Goal: Task Accomplishment & Management: Manage account settings

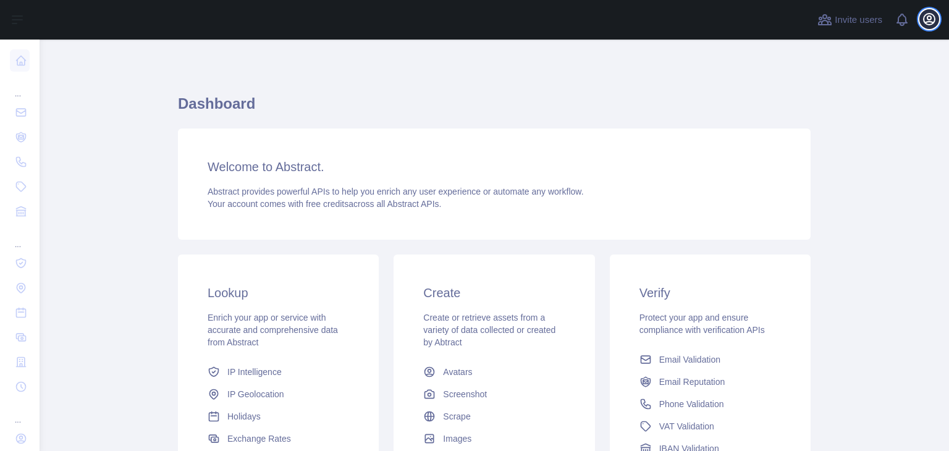
click at [934, 18] on icon "button" at bounding box center [929, 19] width 11 height 11
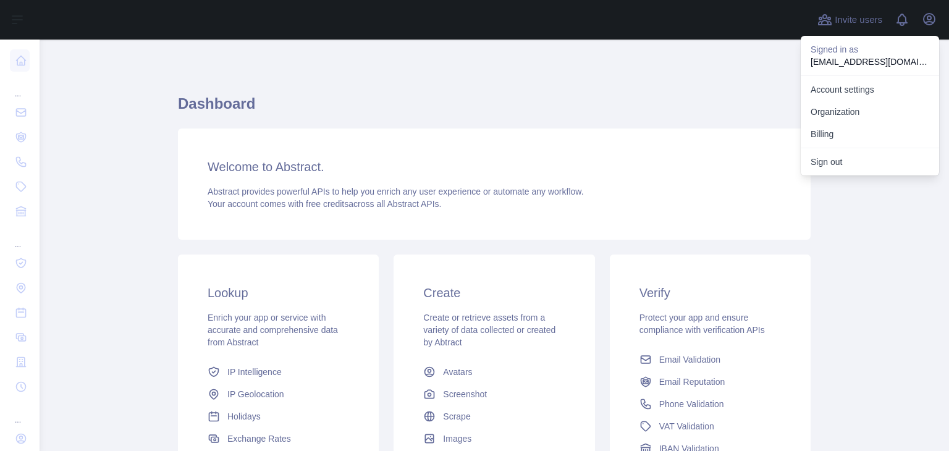
click at [616, 65] on div "Dashboard Welcome to Abstract. Abstract provides powerful APIs to help you enri…" at bounding box center [494, 328] width 633 height 576
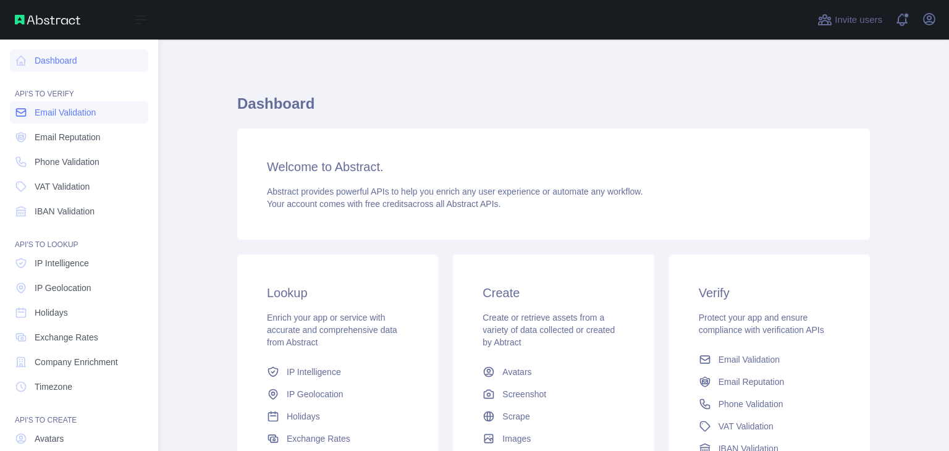
click at [72, 109] on span "Email Validation" at bounding box center [65, 112] width 61 height 12
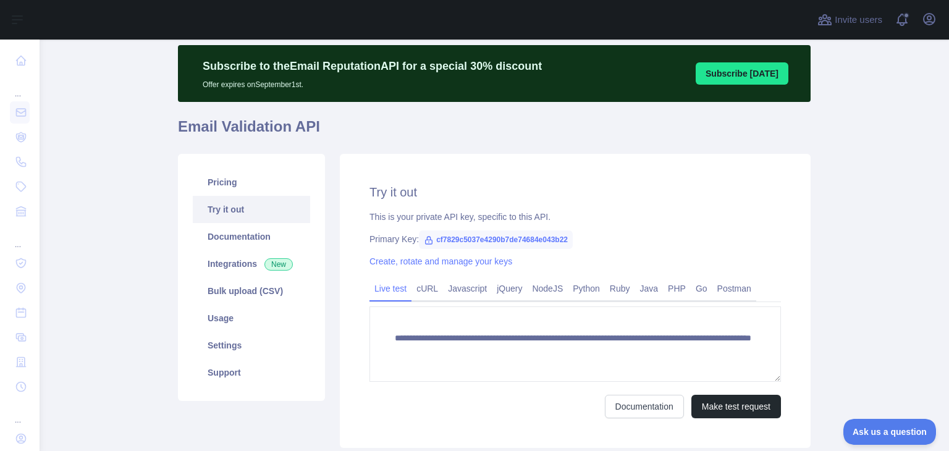
scroll to position [122, 0]
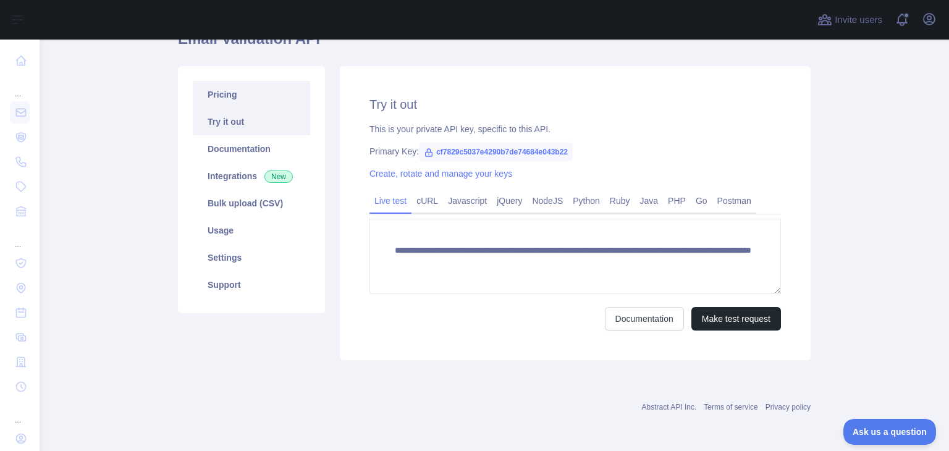
click at [221, 90] on link "Pricing" at bounding box center [251, 94] width 117 height 27
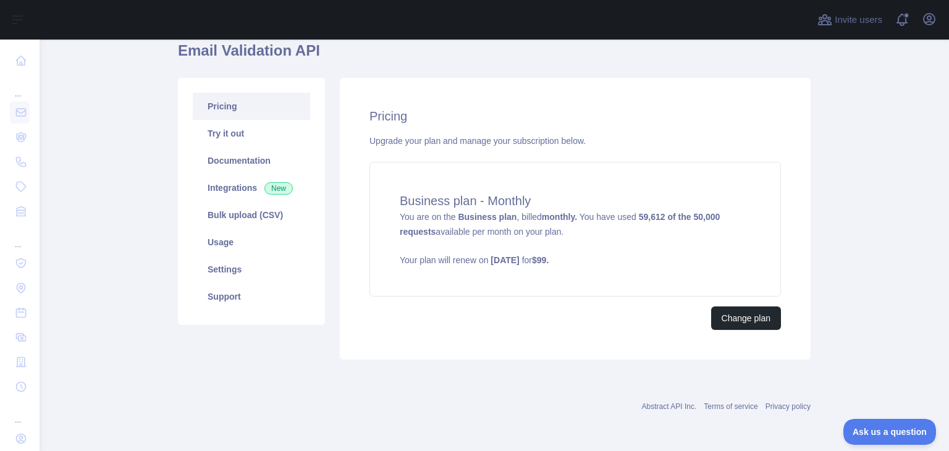
scroll to position [109, 0]
click at [726, 323] on button "Change plan" at bounding box center [746, 318] width 70 height 23
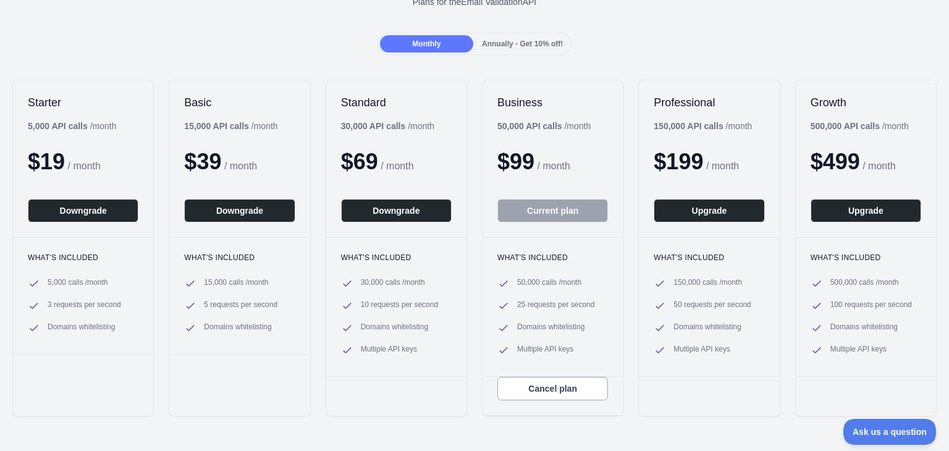
scroll to position [124, 0]
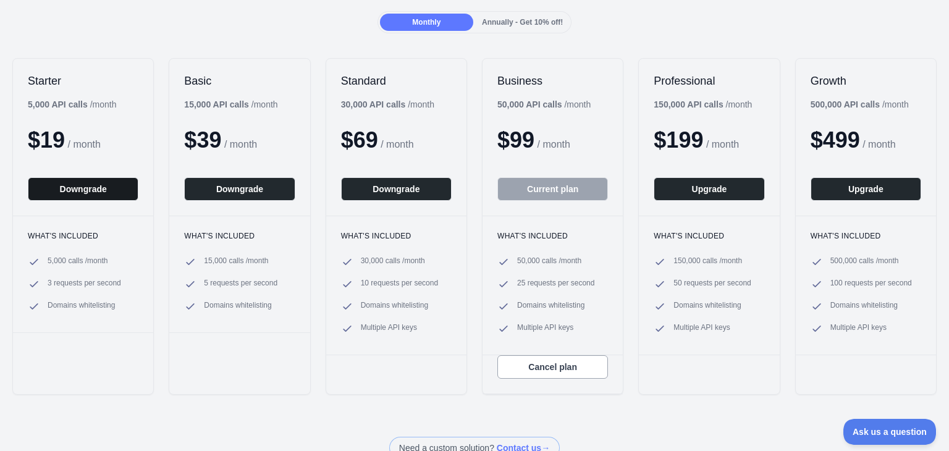
click at [121, 185] on button "Downgrade" at bounding box center [83, 188] width 111 height 23
click at [92, 188] on button "Downgrade" at bounding box center [83, 188] width 111 height 23
